Goal: Task Accomplishment & Management: Use online tool/utility

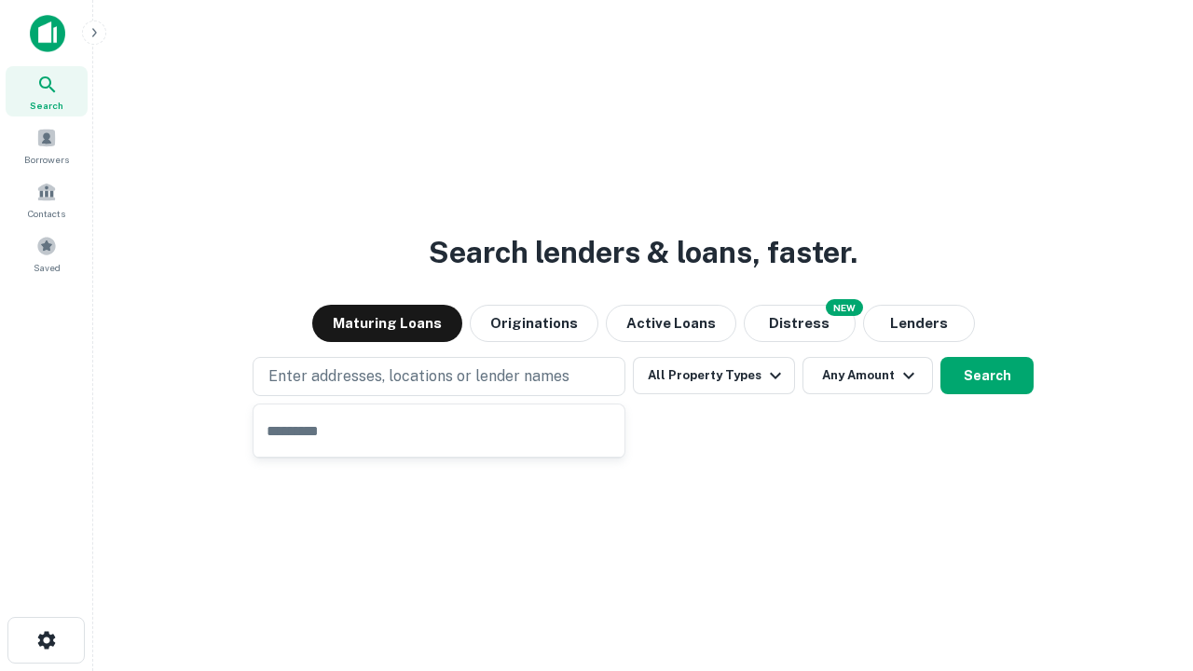
type input "**********"
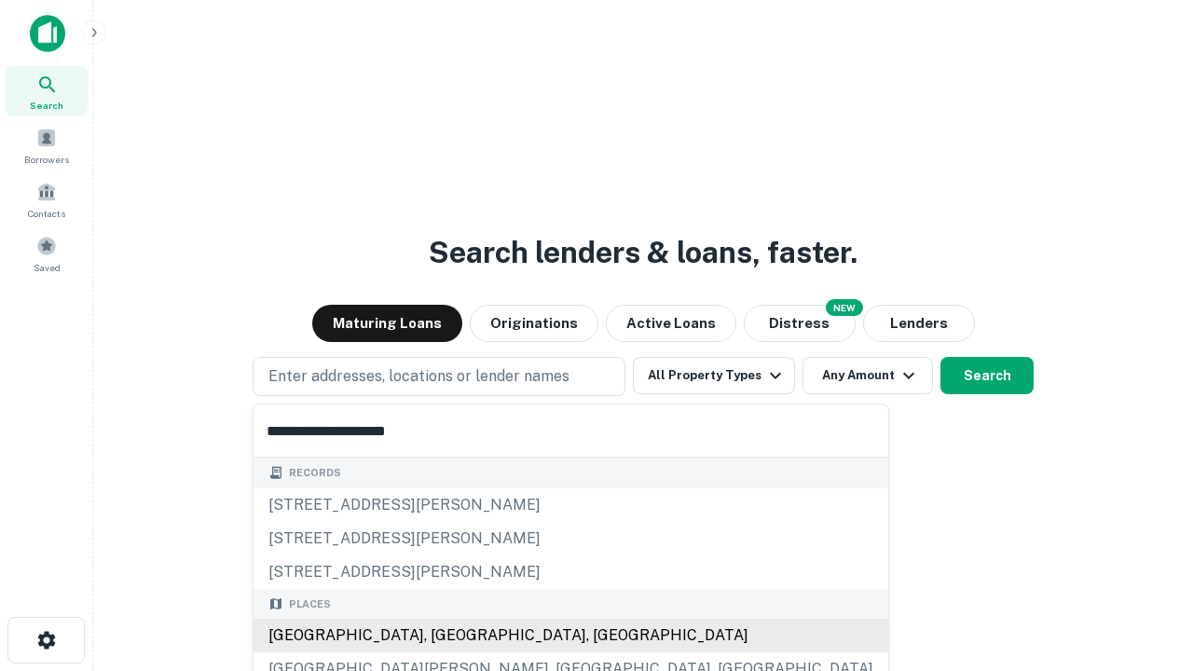
click at [446, 636] on div "[GEOGRAPHIC_DATA], [GEOGRAPHIC_DATA], [GEOGRAPHIC_DATA]" at bounding box center [571, 636] width 635 height 34
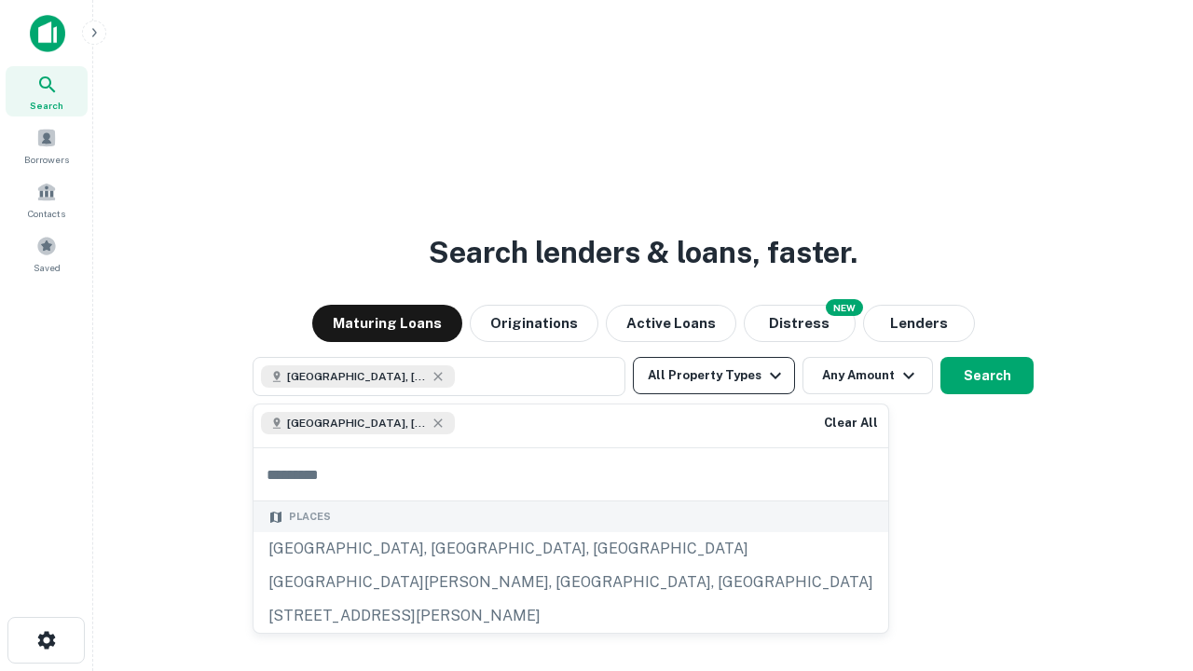
click at [714, 376] on button "All Property Types" at bounding box center [714, 375] width 162 height 37
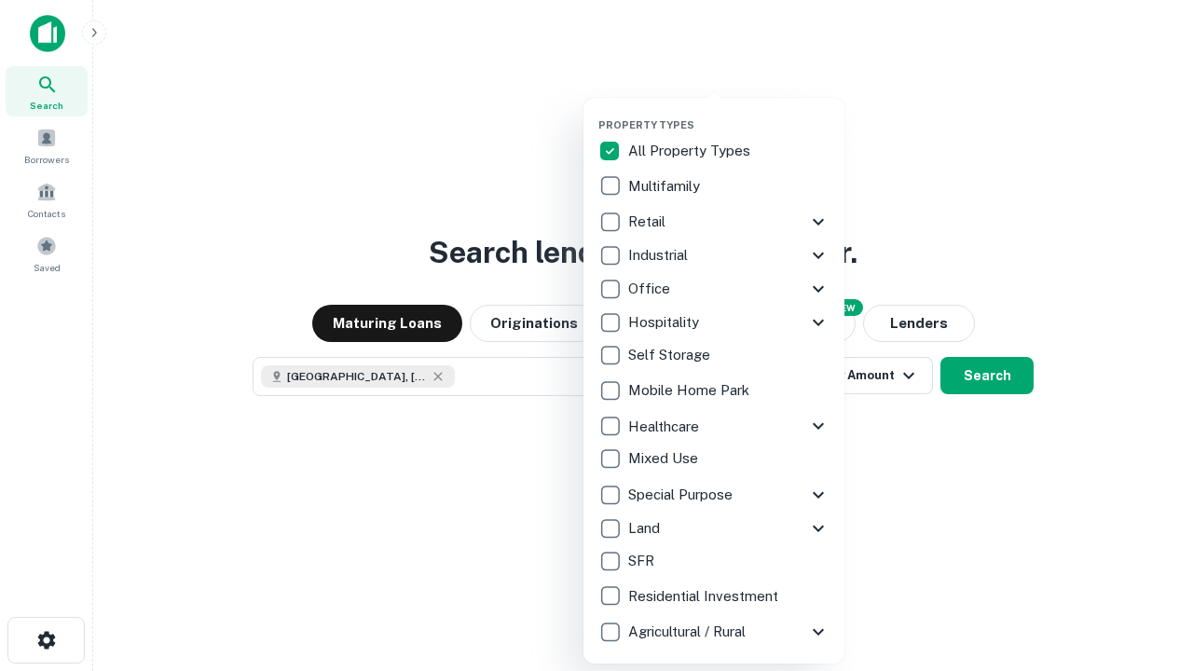
click at [729, 113] on button "button" at bounding box center [728, 113] width 261 height 1
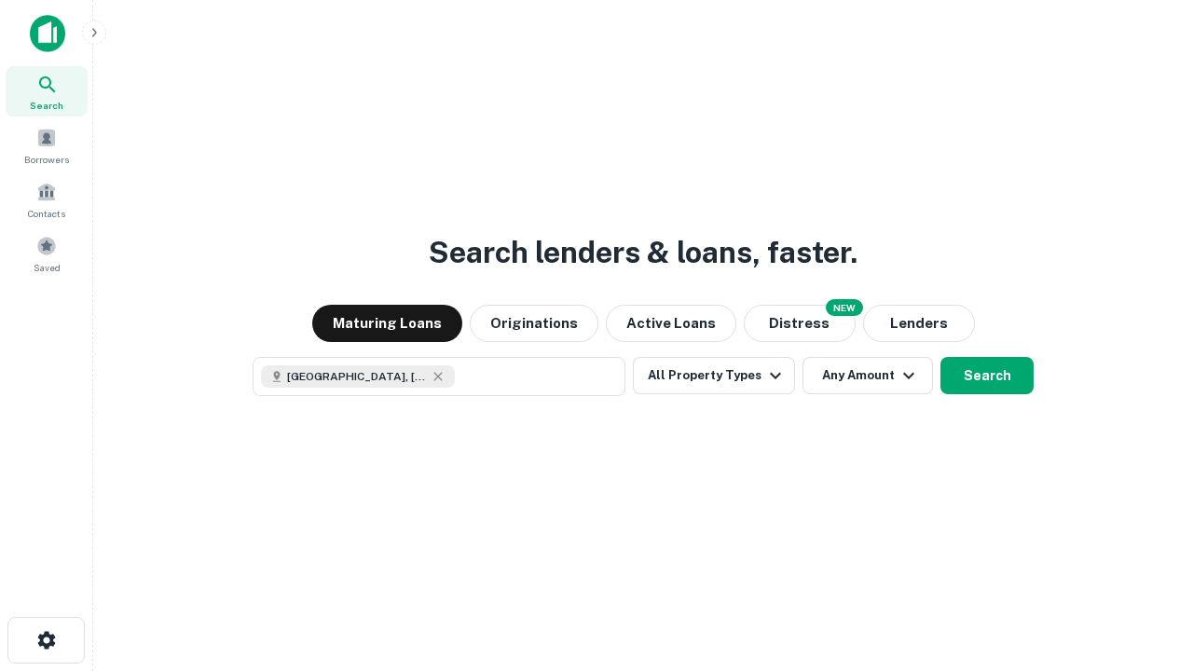
scroll to position [30, 0]
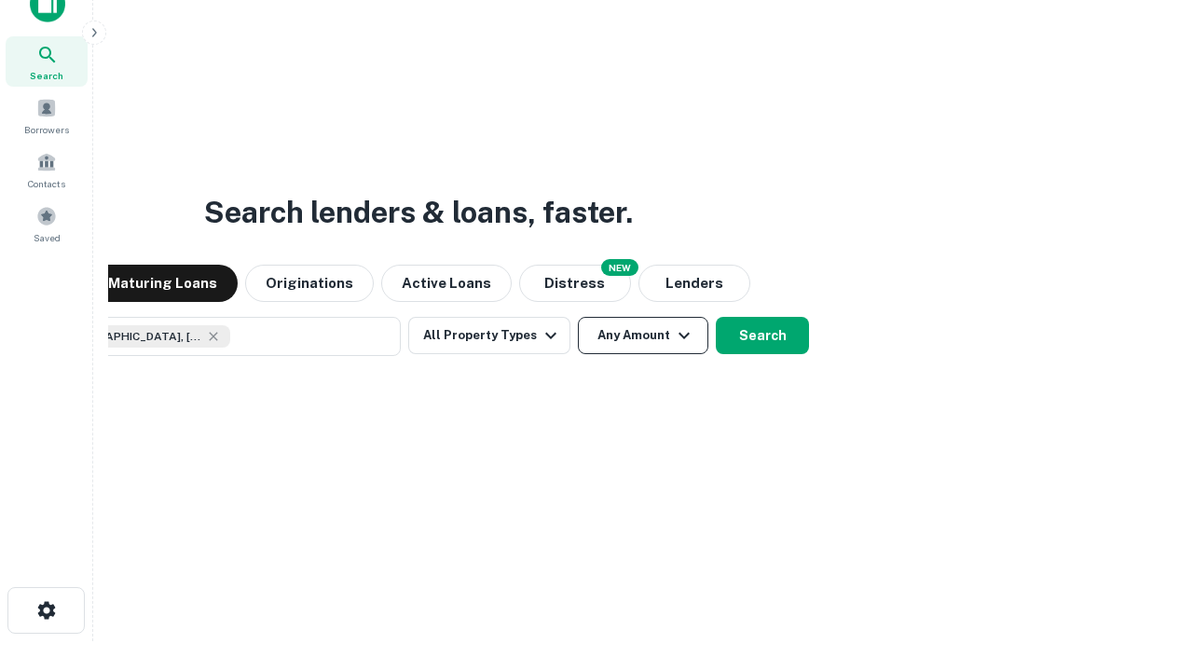
click at [578, 317] on button "Any Amount" at bounding box center [643, 335] width 130 height 37
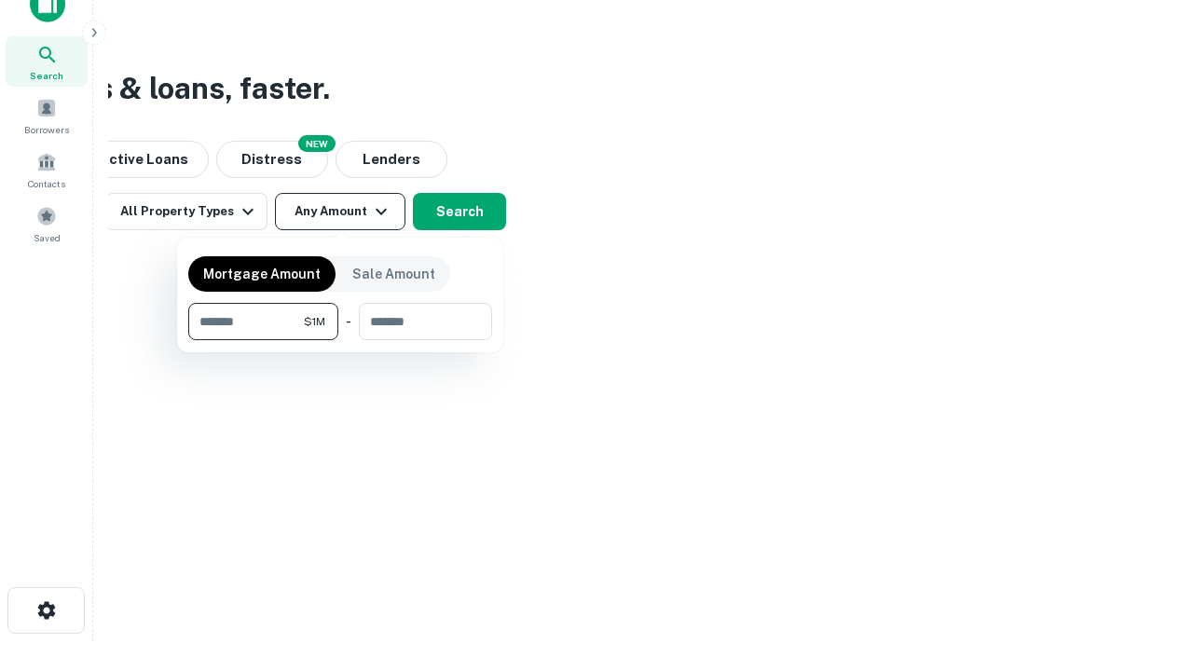
type input "*******"
click at [340, 340] on button "button" at bounding box center [340, 340] width 304 height 1
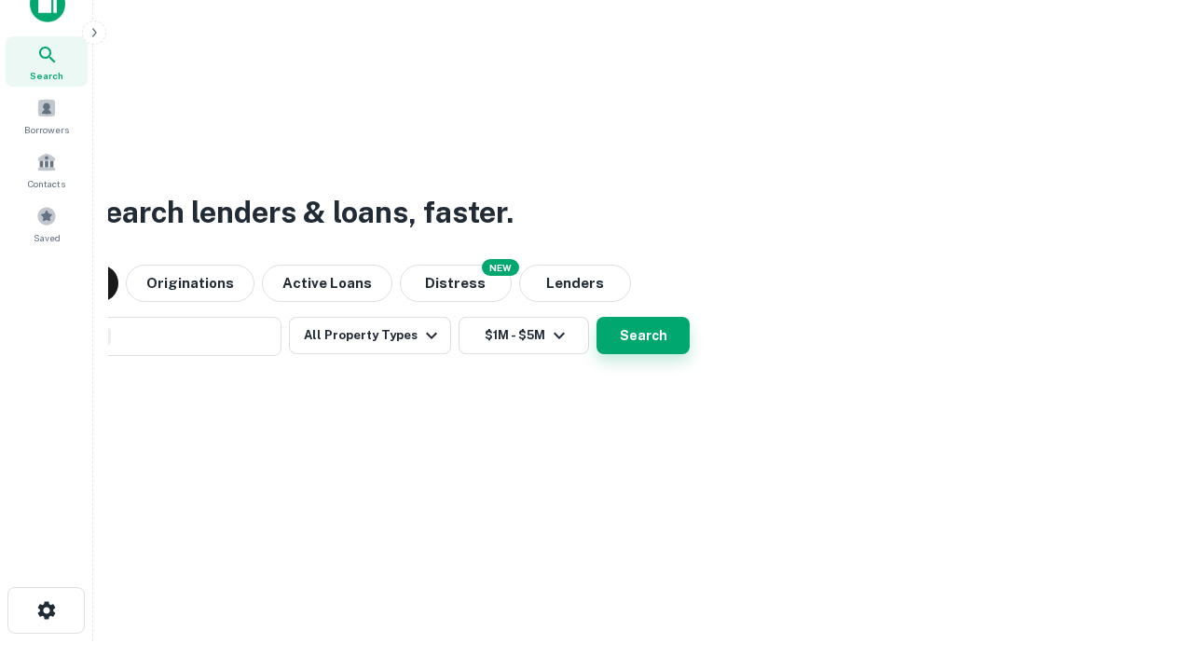
click at [597, 317] on button "Search" at bounding box center [643, 335] width 93 height 37
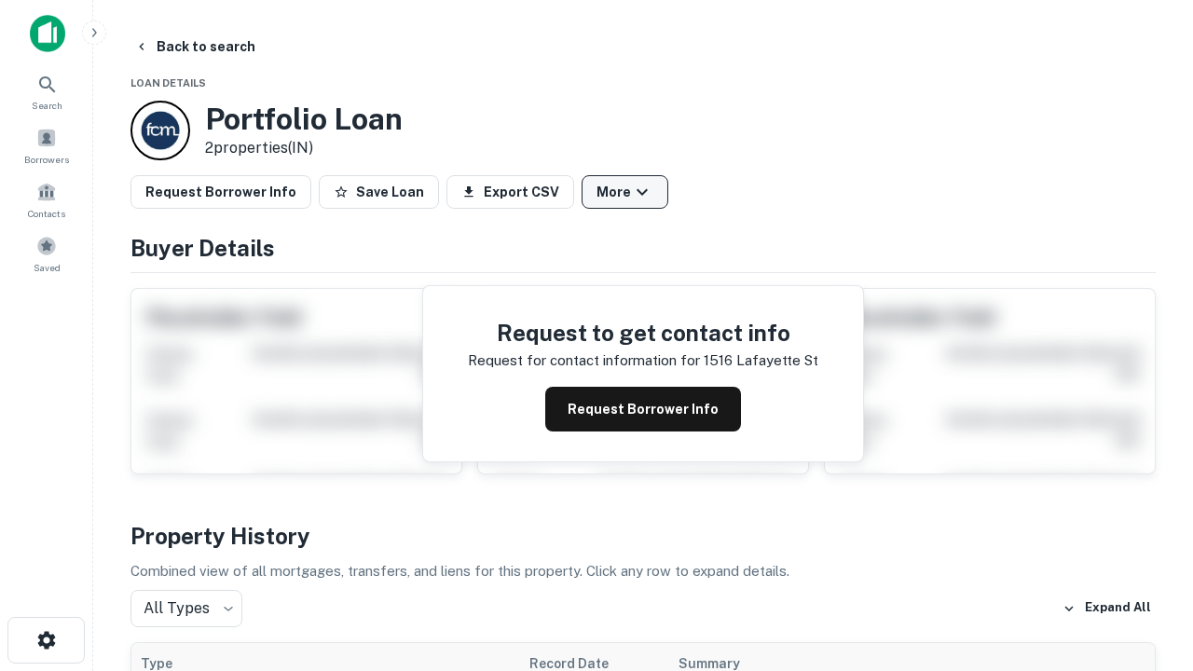
click at [624, 192] on button "More" at bounding box center [625, 192] width 87 height 34
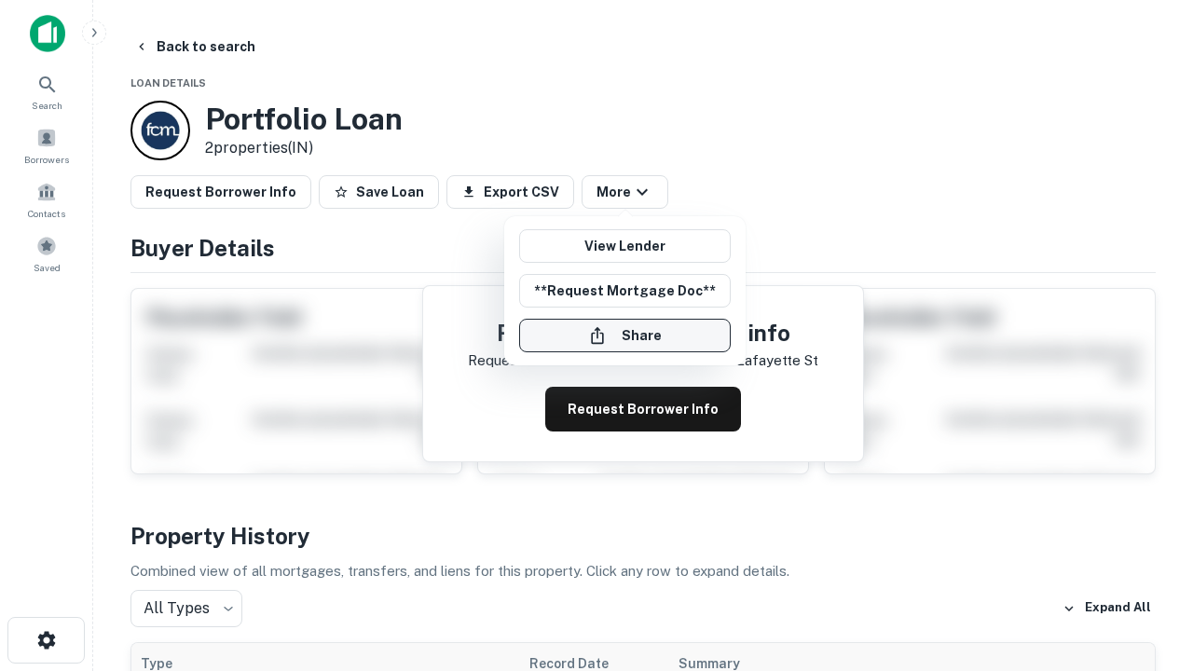
click at [624, 336] on button "Share" at bounding box center [625, 336] width 212 height 34
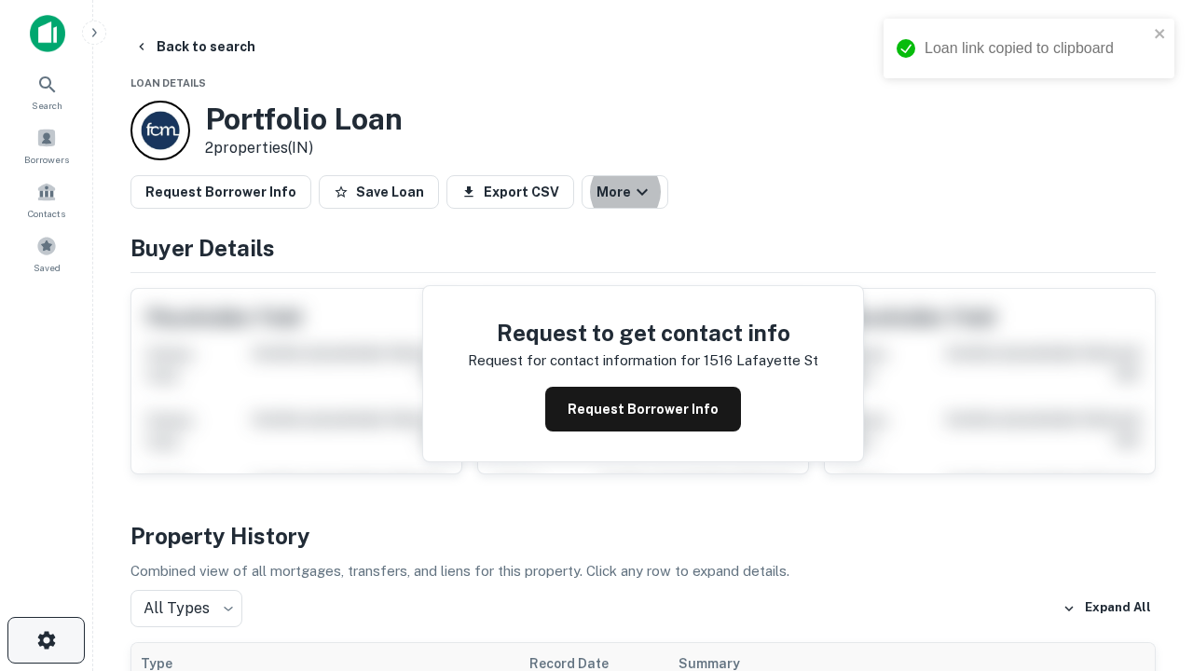
click at [46, 640] on icon "button" at bounding box center [46, 640] width 22 height 22
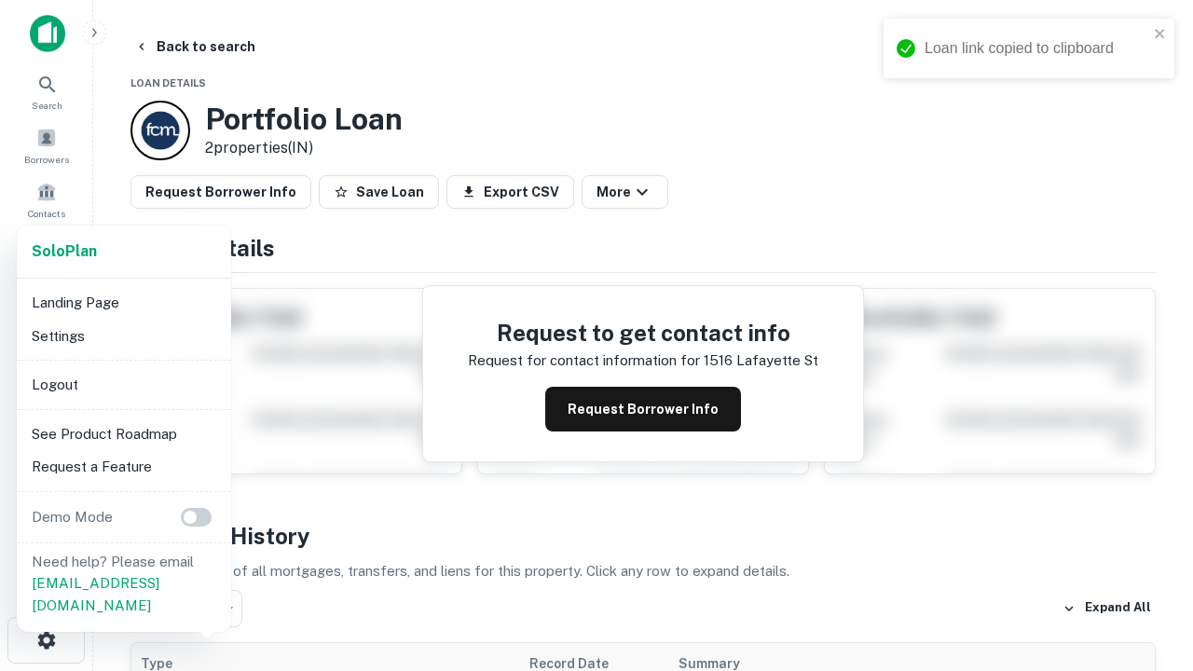
click at [123, 384] on li "Logout" at bounding box center [123, 385] width 199 height 34
